Goal: Navigation & Orientation: Go to known website

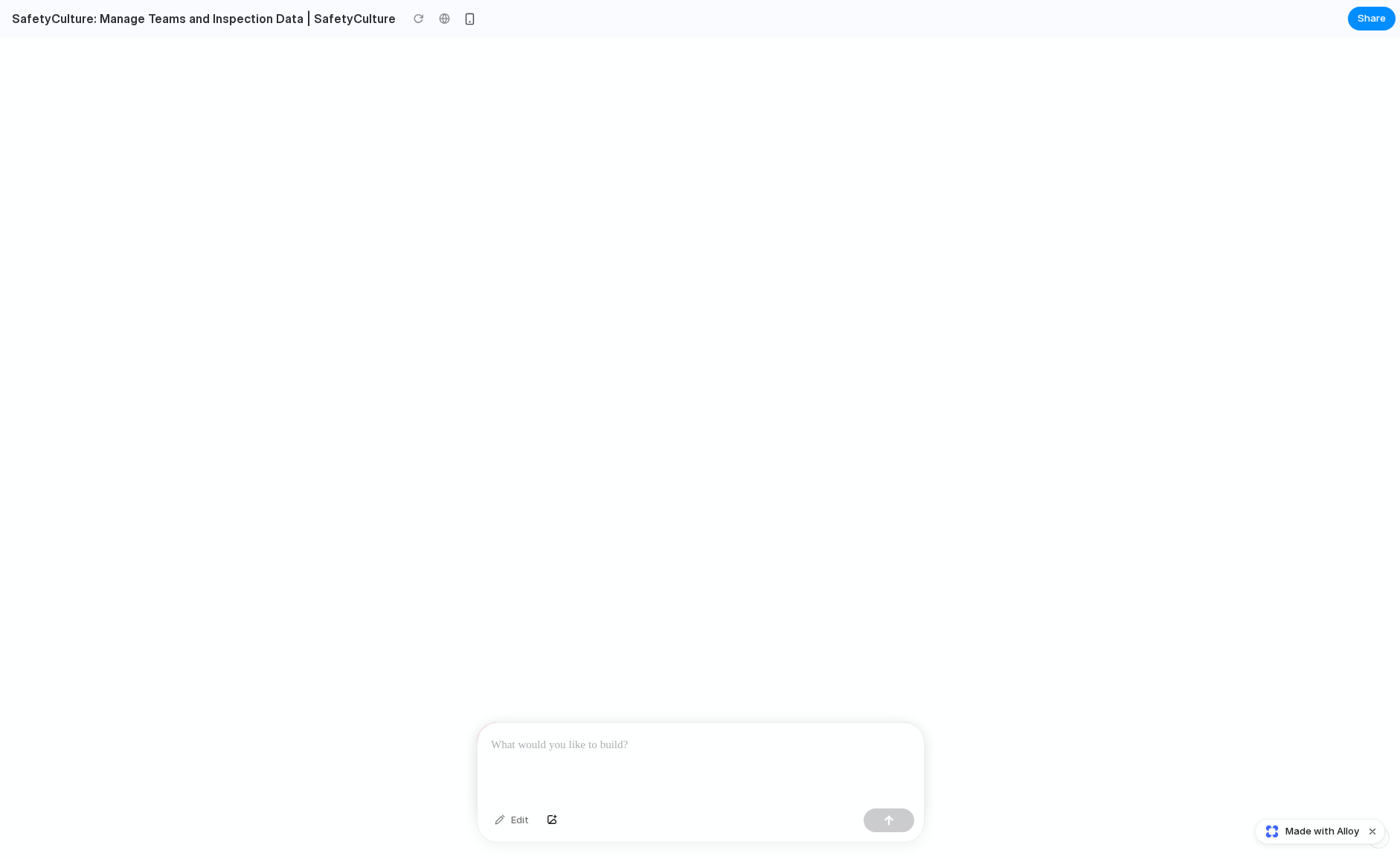
click at [695, 730] on div at bounding box center [700, 763] width 446 height 79
